Goal: Transaction & Acquisition: Purchase product/service

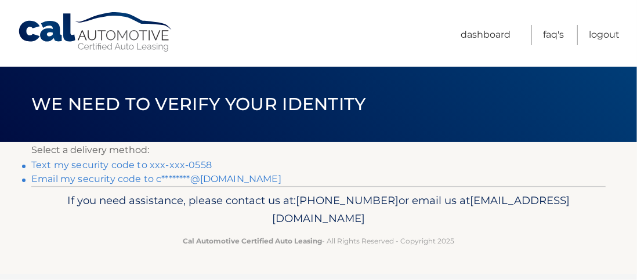
click at [196, 165] on link "Text my security code to xxx-xxx-0558" at bounding box center [121, 164] width 180 height 11
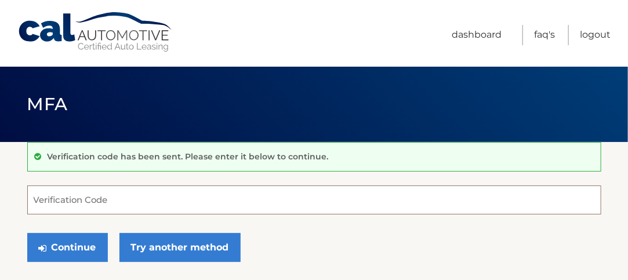
click at [165, 206] on input "Verification Code" at bounding box center [314, 200] width 574 height 29
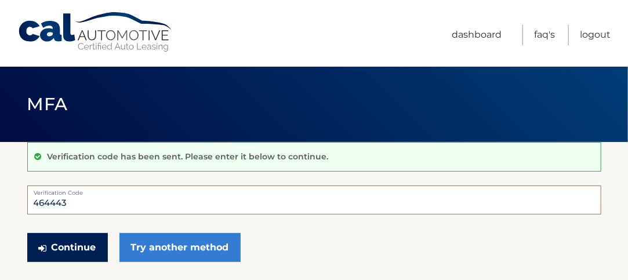
type input "464443"
click at [64, 248] on button "Continue" at bounding box center [67, 247] width 81 height 29
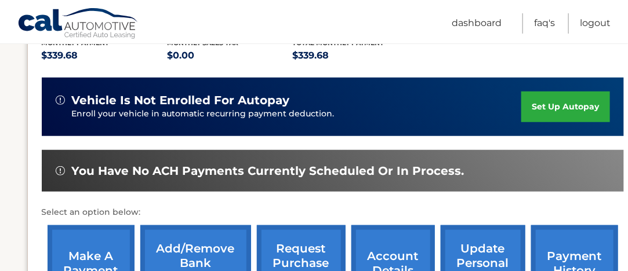
scroll to position [290, 0]
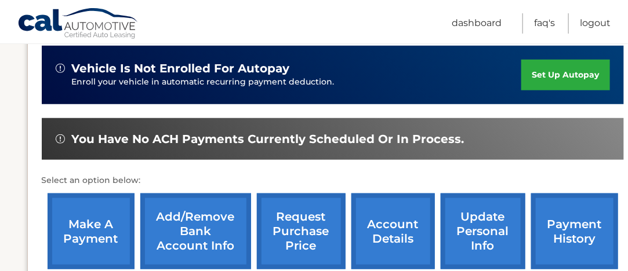
drag, startPoint x: 94, startPoint y: 224, endPoint x: 100, endPoint y: 221, distance: 6.2
click at [95, 224] on link "make a payment" at bounding box center [91, 232] width 87 height 76
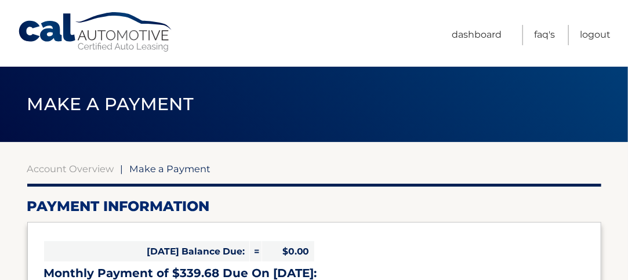
select select "NjUzMjM1OGQtYzYzZC00YWQ2LTkyYzctNjU4ZWY0YzAyNTQw"
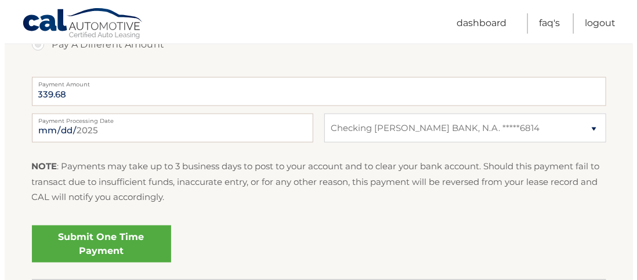
scroll to position [464, 0]
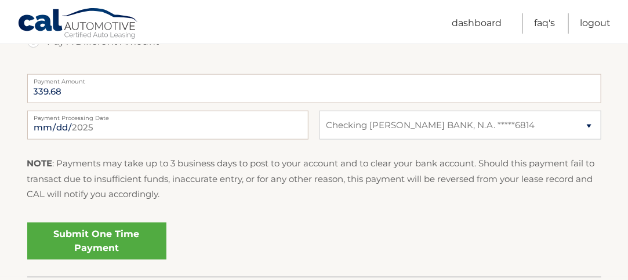
click at [118, 235] on link "Submit One Time Payment" at bounding box center [96, 241] width 139 height 37
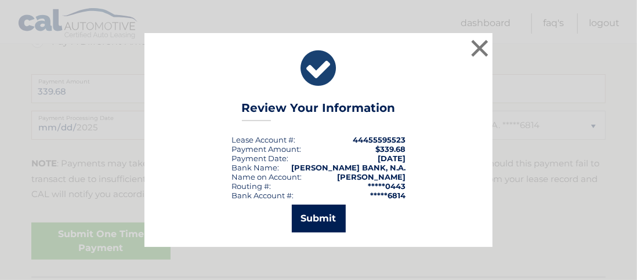
click at [320, 216] on button "Submit" at bounding box center [319, 219] width 54 height 28
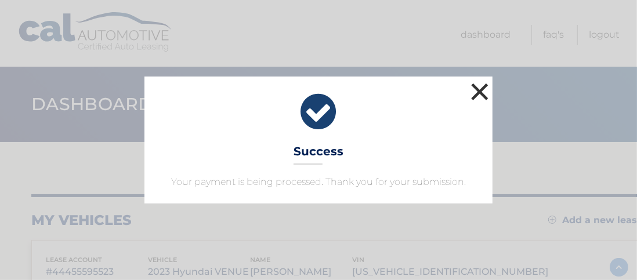
click at [481, 89] on button "×" at bounding box center [479, 91] width 23 height 23
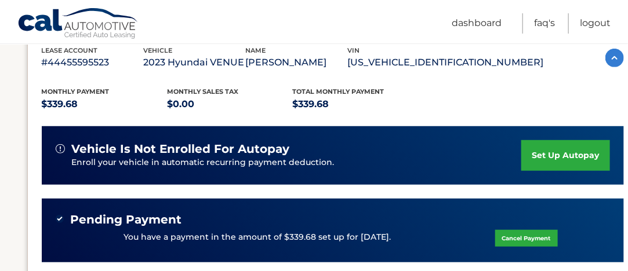
scroll to position [232, 0]
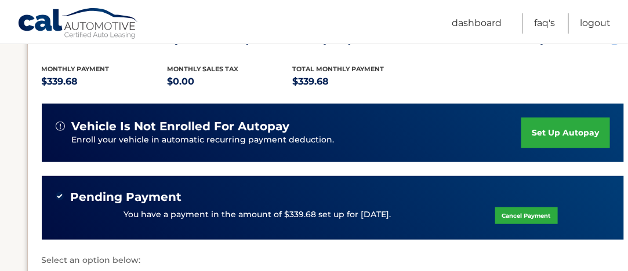
drag, startPoint x: 68, startPoint y: 192, endPoint x: 414, endPoint y: 221, distance: 346.7
click at [414, 221] on div "Pending Payment You have a payment in the amount of $339.68 set up for 9/22/202…" at bounding box center [333, 208] width 554 height 37
copy div "Pending Payment You have a payment in the amount of $339.68 set up for 9/22/202…"
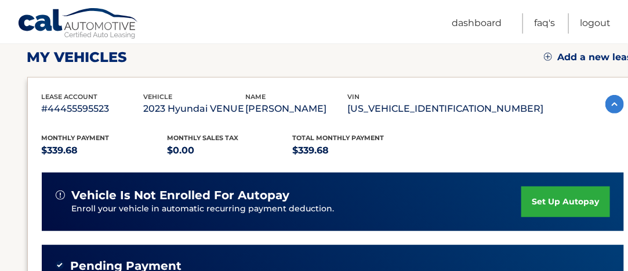
scroll to position [116, 0]
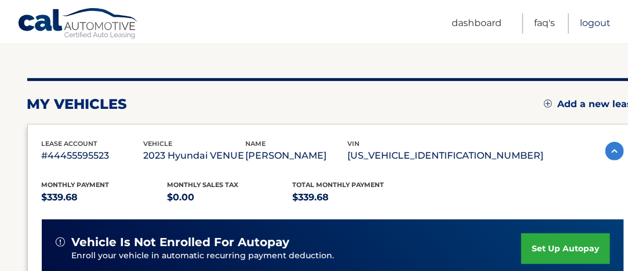
click at [592, 26] on link "Logout" at bounding box center [595, 23] width 31 height 20
